Goal: Task Accomplishment & Management: Use online tool/utility

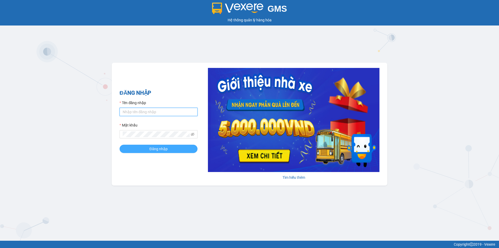
type input "thuhien.khanhphong"
click at [153, 148] on span "Đăng nhập" at bounding box center [158, 149] width 18 height 6
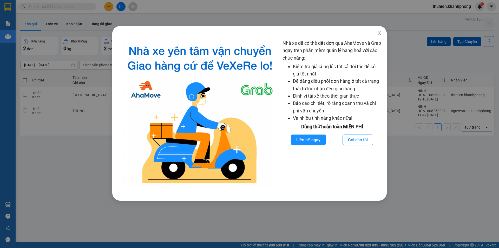
click at [379, 32] on icon "close" at bounding box center [380, 33] width 4 height 4
